Goal: Find specific page/section: Find specific page/section

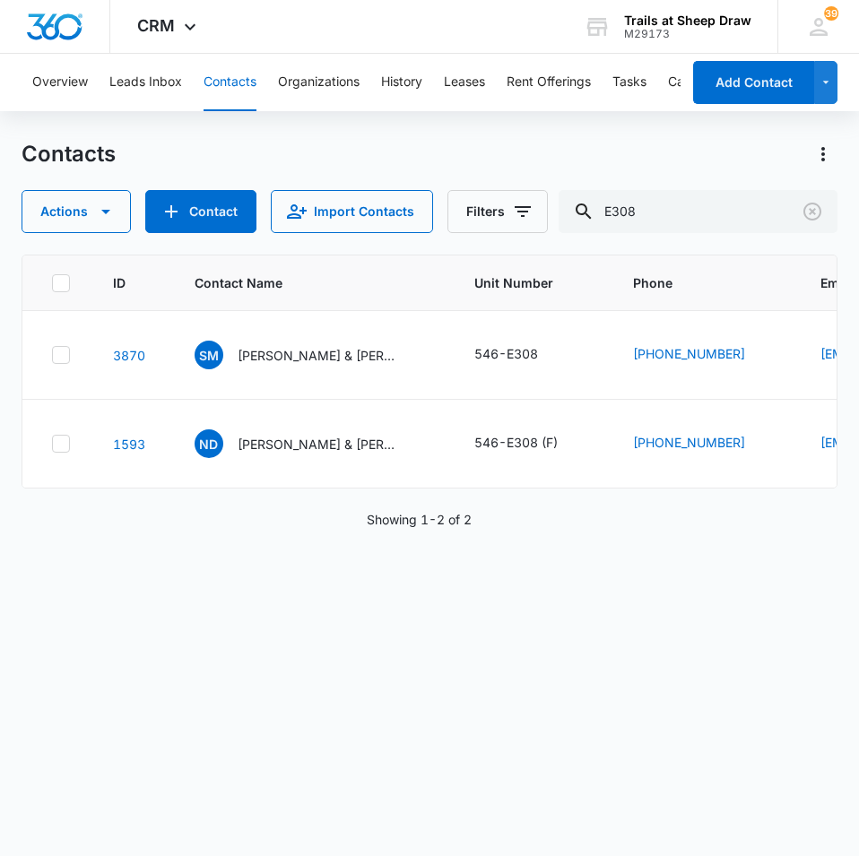
click at [128, 733] on div "ID Contact Name Unit Number Phone Email Last History Assigned To Contact Type C…" at bounding box center [430, 544] width 816 height 578
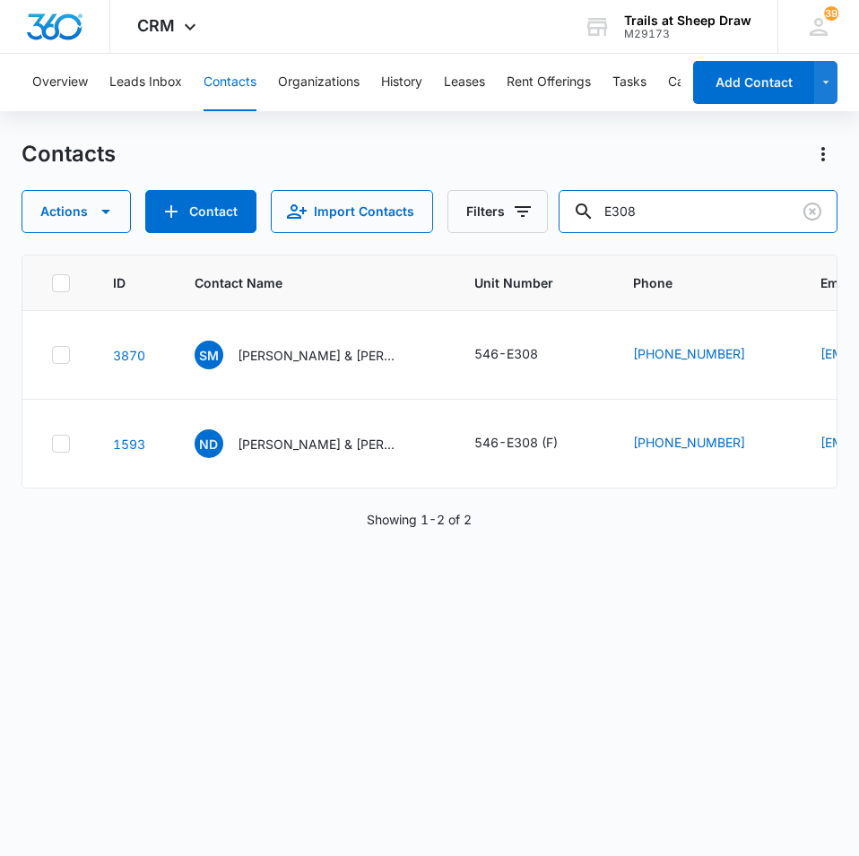
drag, startPoint x: 507, startPoint y: 187, endPoint x: 492, endPoint y: 185, distance: 15.5
click at [487, 185] on div "Contacts Actions Contact Import Contacts Filters E308" at bounding box center [430, 186] width 816 height 93
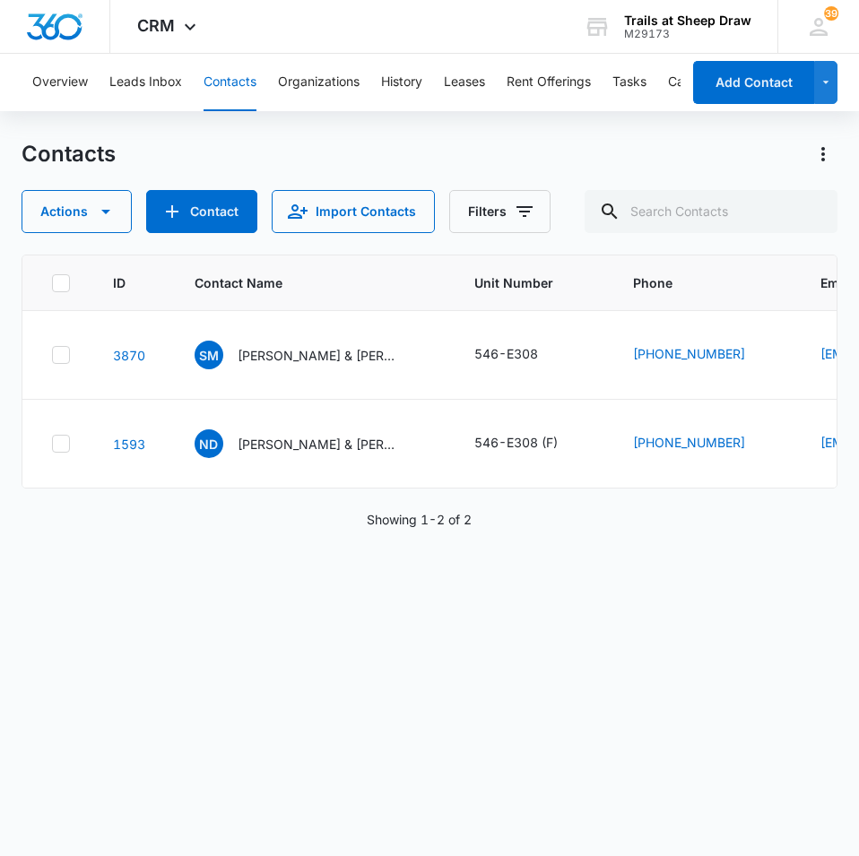
drag, startPoint x: 155, startPoint y: 589, endPoint x: 155, endPoint y: 578, distance: 10.8
click at [156, 584] on div "ID Contact Name Unit Number Phone Email Last History Assigned To Contact Type C…" at bounding box center [430, 544] width 816 height 578
click at [750, 217] on input "text" at bounding box center [711, 211] width 253 height 43
type input "w204"
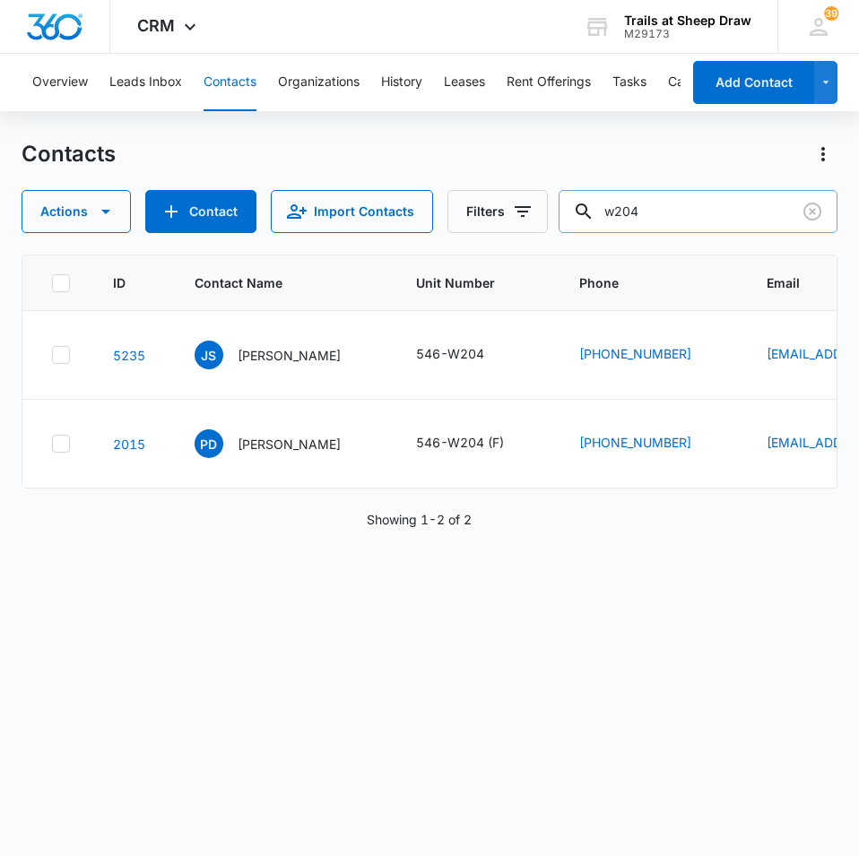
drag, startPoint x: 653, startPoint y: 222, endPoint x: 575, endPoint y: 223, distance: 78.0
click at [576, 223] on input "w204" at bounding box center [698, 211] width 279 height 43
type input "K306"
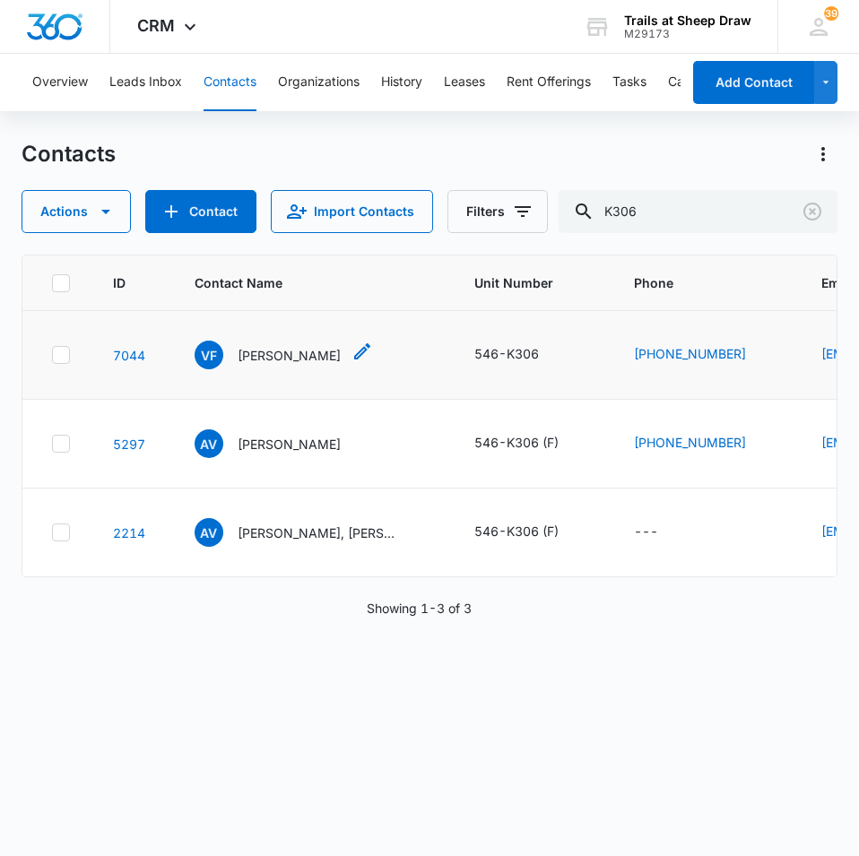
click at [253, 352] on p "[PERSON_NAME]" at bounding box center [289, 355] width 103 height 19
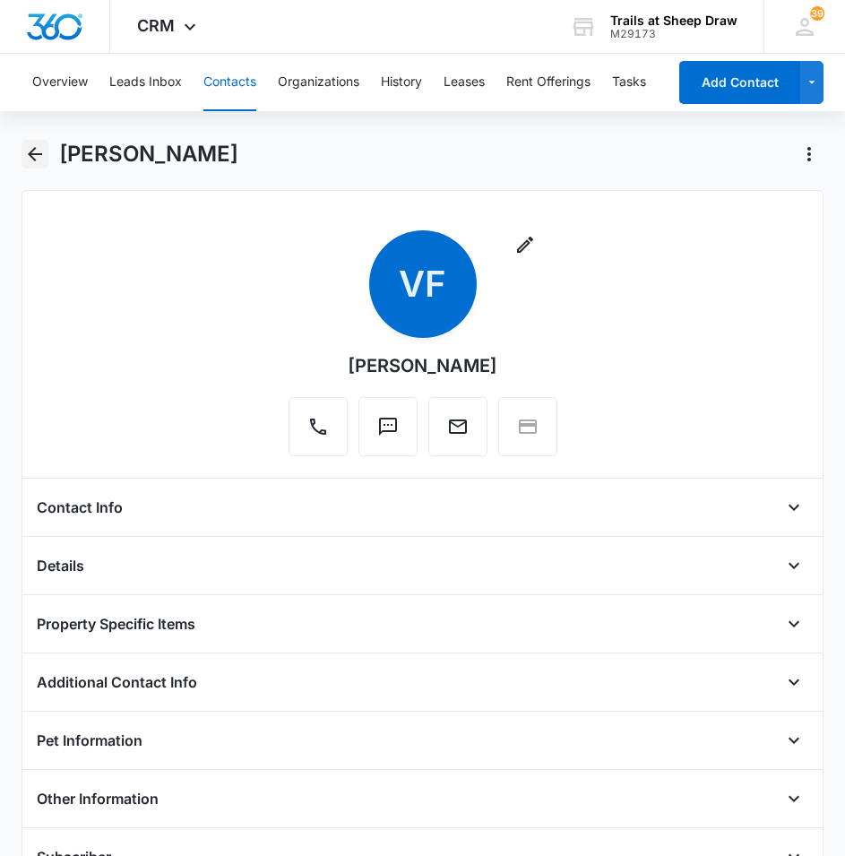
click at [40, 159] on icon "Back" at bounding box center [35, 154] width 22 height 22
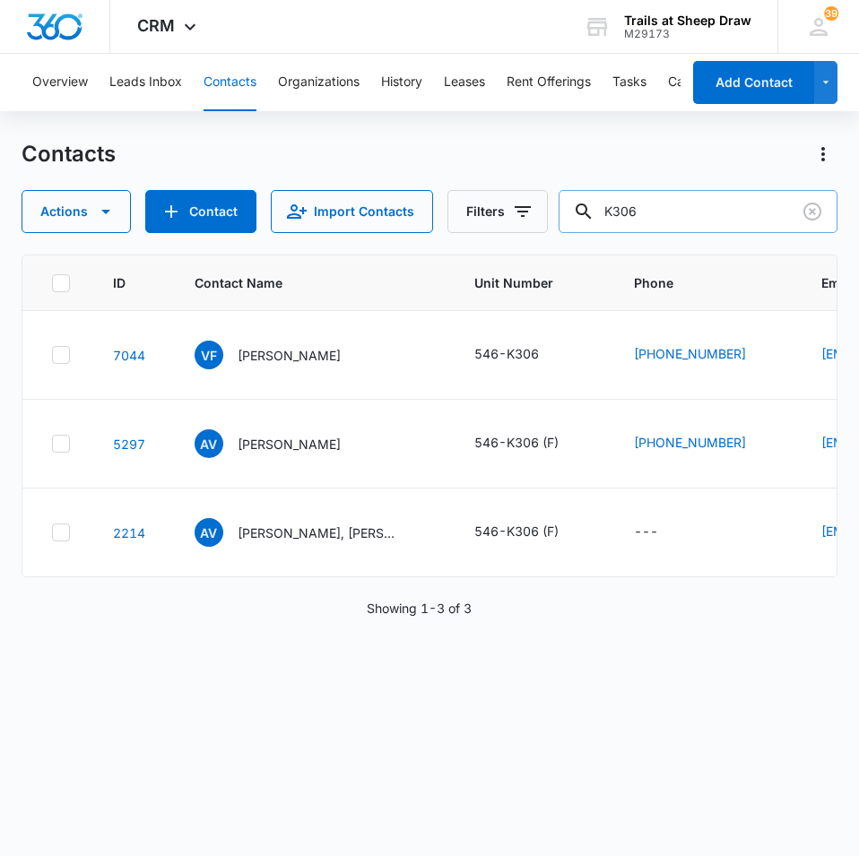
drag, startPoint x: 719, startPoint y: 212, endPoint x: 594, endPoint y: 216, distance: 124.7
click at [594, 216] on div "K306" at bounding box center [698, 211] width 279 height 43
type input "[PERSON_NAME]"
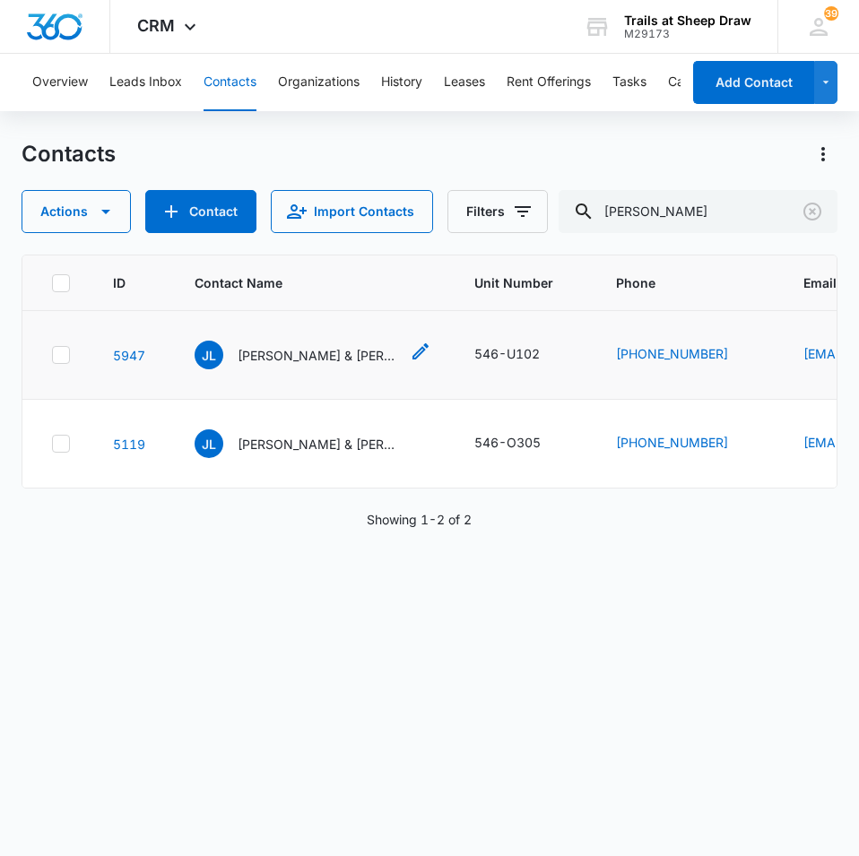
click at [353, 355] on p "[PERSON_NAME] & [PERSON_NAME]" at bounding box center [318, 355] width 161 height 19
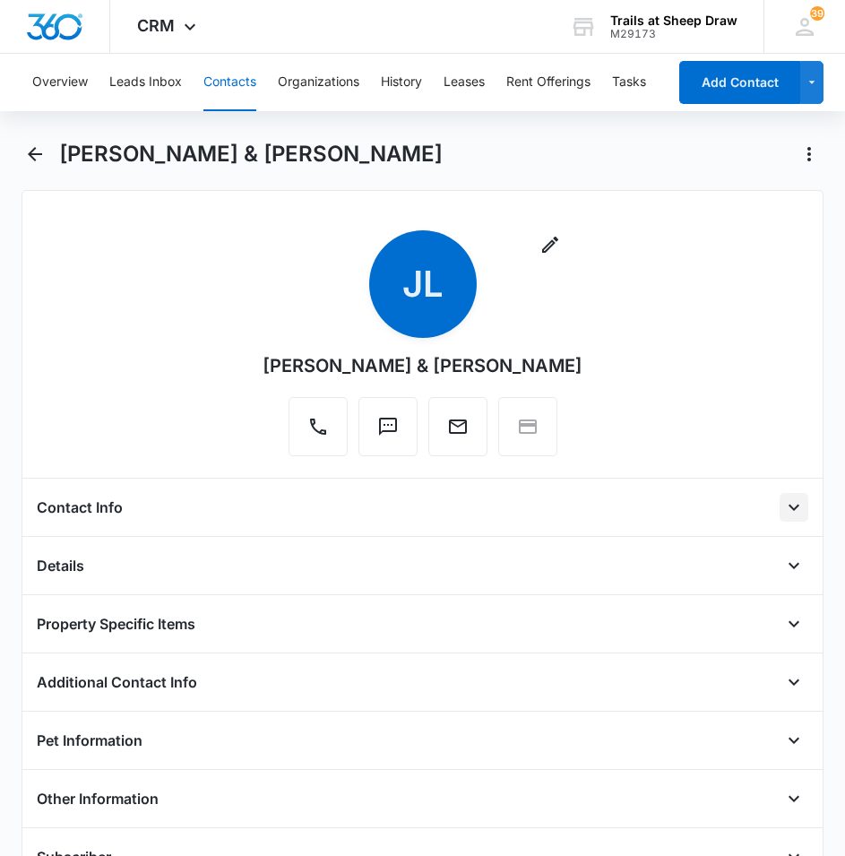
click at [784, 508] on icon "Open" at bounding box center [795, 508] width 22 height 22
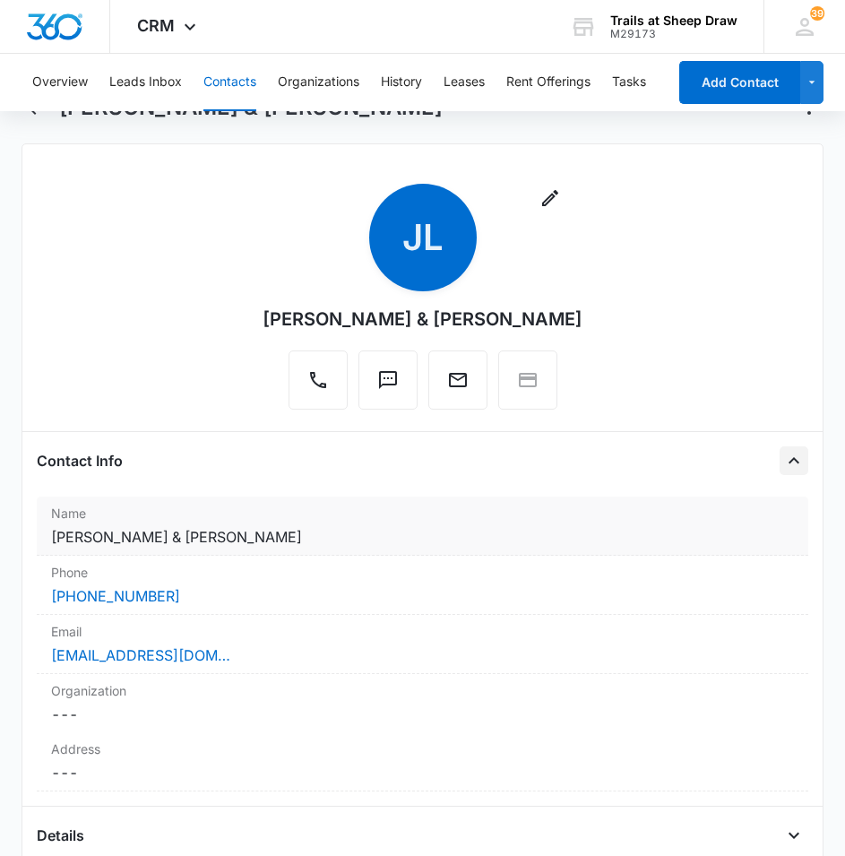
scroll to position [90, 0]
